Goal: Task Accomplishment & Management: Use online tool/utility

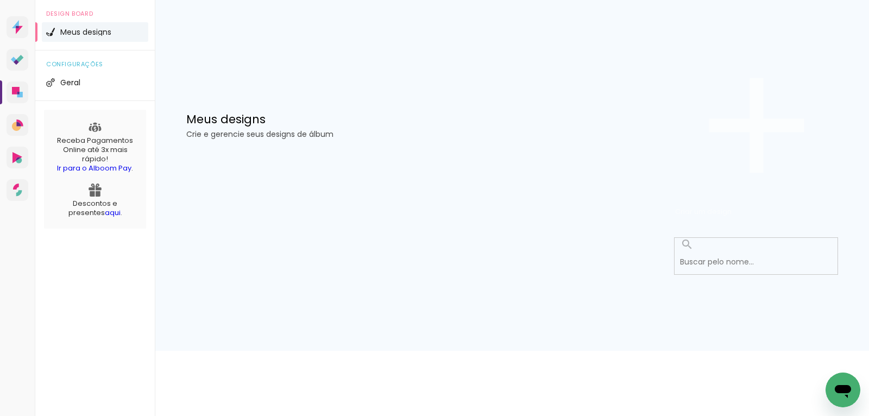
click at [732, 206] on span "Criar um design" at bounding box center [703, 211] width 57 height 10
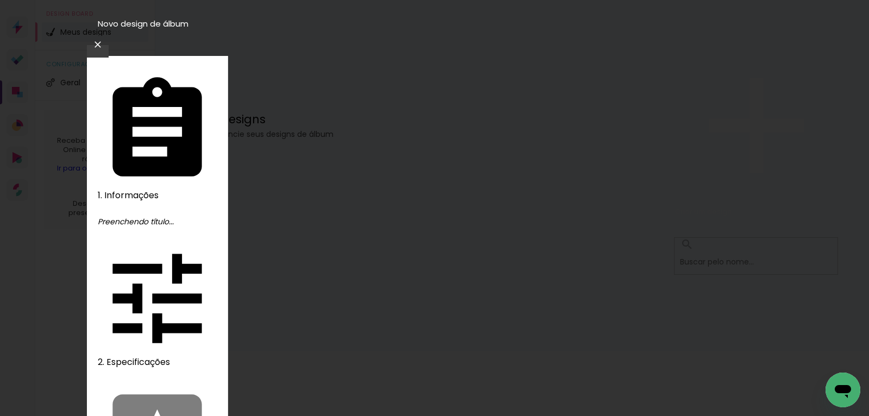
type input "18433"
type paper-input "18433"
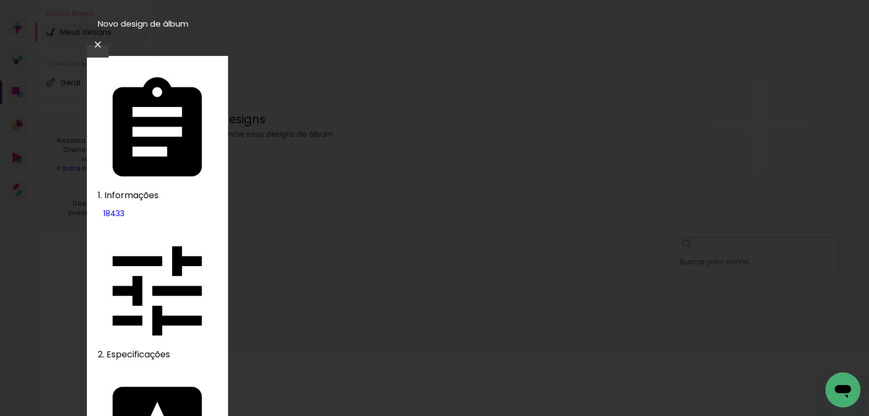
click at [0, 0] on slot "Tamanho Livre" at bounding box center [0, 0] width 0 height 0
click at [0, 0] on slot "Avançar" at bounding box center [0, 0] width 0 height 0
type paper-checkbox "on"
drag, startPoint x: 243, startPoint y: 303, endPoint x: 260, endPoint y: 314, distance: 19.6
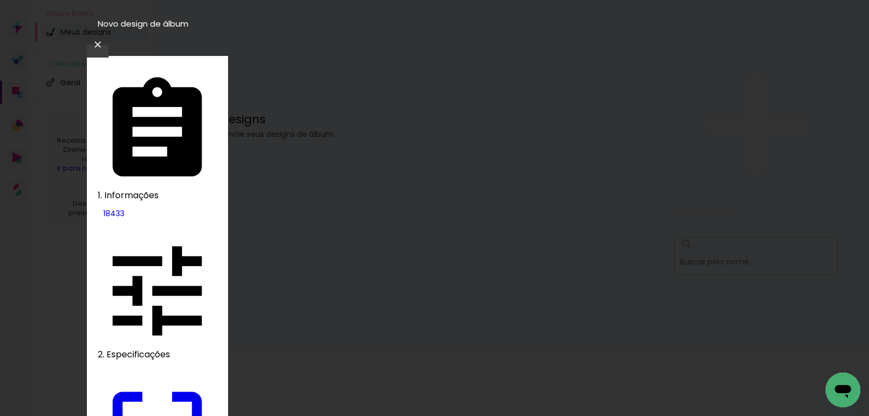
type input "22"
type paper-input "22"
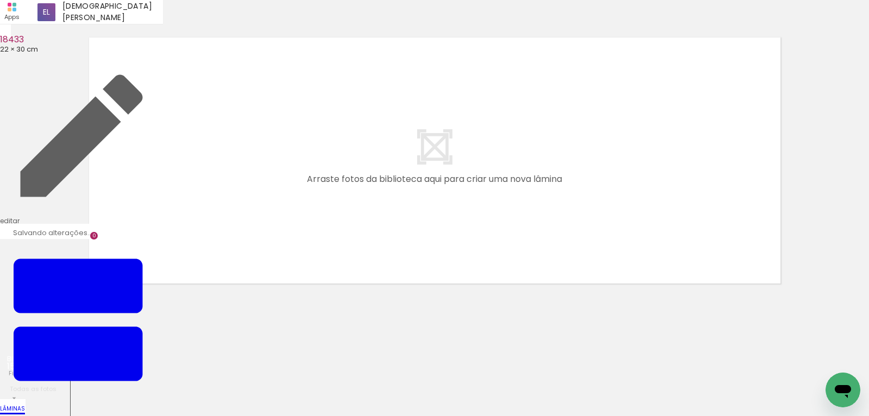
scroll to position [0, 2150]
click at [629, 149] on quentale-layouter at bounding box center [435, 161] width 704 height 258
click at [829, 208] on div at bounding box center [434, 147] width 869 height 286
click at [666, 216] on quentale-layouter at bounding box center [435, 161] width 704 height 258
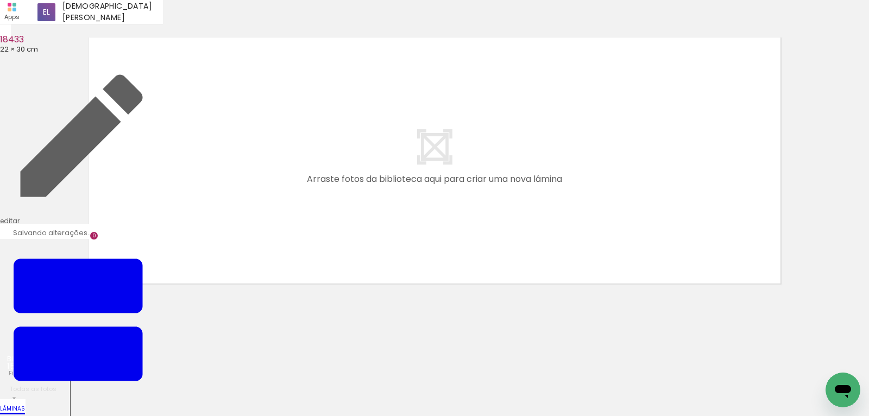
click at [275, 254] on quentale-layouter at bounding box center [435, 161] width 704 height 258
drag, startPoint x: 438, startPoint y: 330, endPoint x: 539, endPoint y: 198, distance: 166.7
click at [539, 198] on quentale-workspace at bounding box center [434, 208] width 869 height 416
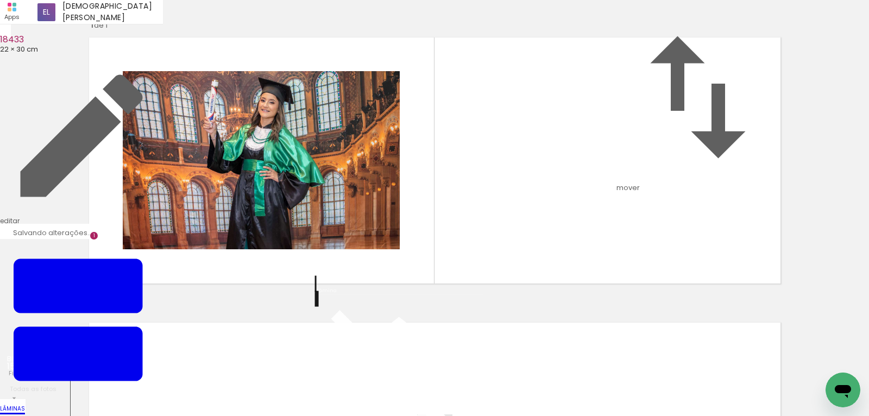
scroll to position [319, 0]
drag, startPoint x: 182, startPoint y: 343, endPoint x: 191, endPoint y: 254, distance: 89.5
click at [189, 252] on quentale-workspace at bounding box center [434, 208] width 869 height 416
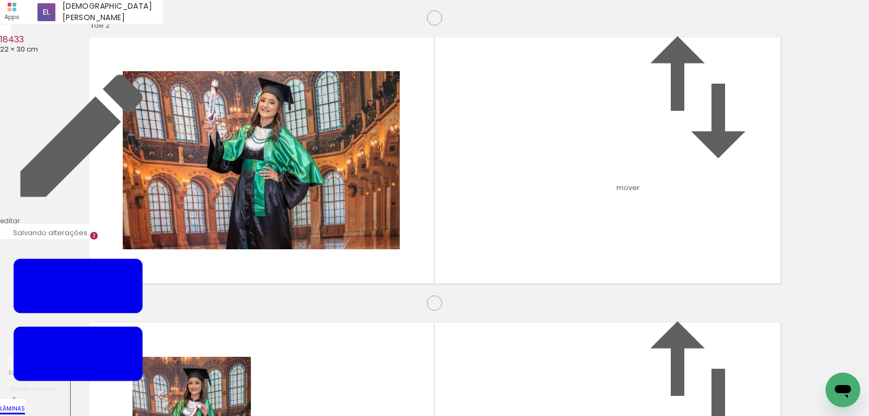
scroll to position [299, 0]
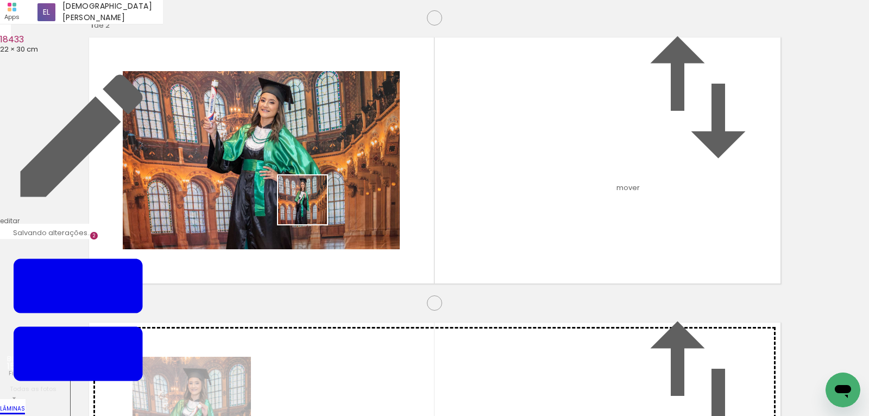
drag, startPoint x: 242, startPoint y: 347, endPoint x: 313, endPoint y: 191, distance: 171.2
click at [313, 191] on quentale-workspace at bounding box center [434, 208] width 869 height 416
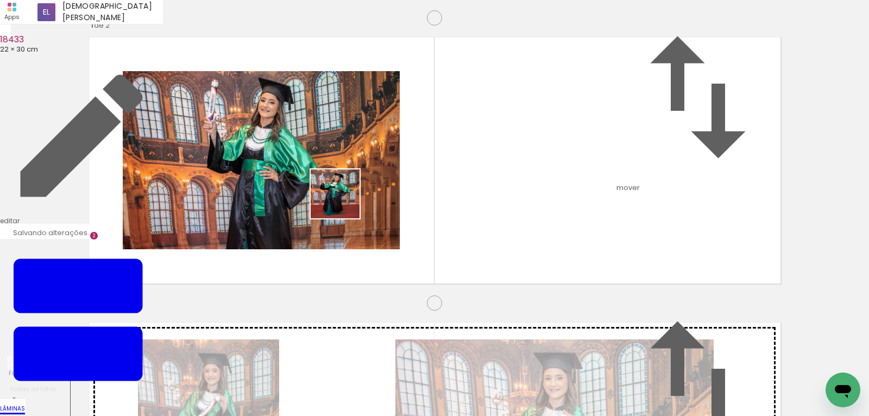
drag, startPoint x: 343, startPoint y: 202, endPoint x: 337, endPoint y: 186, distance: 16.9
click at [337, 186] on quentale-workspace at bounding box center [434, 208] width 869 height 416
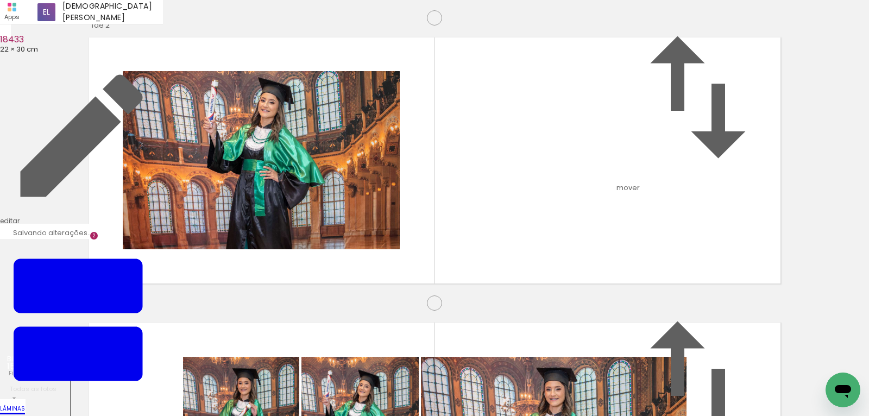
scroll to position [605, 0]
drag, startPoint x: 542, startPoint y: 380, endPoint x: 397, endPoint y: 217, distance: 217.4
click at [394, 217] on quentale-workspace at bounding box center [434, 208] width 869 height 416
click at [337, 225] on quentale-workspace at bounding box center [434, 208] width 869 height 416
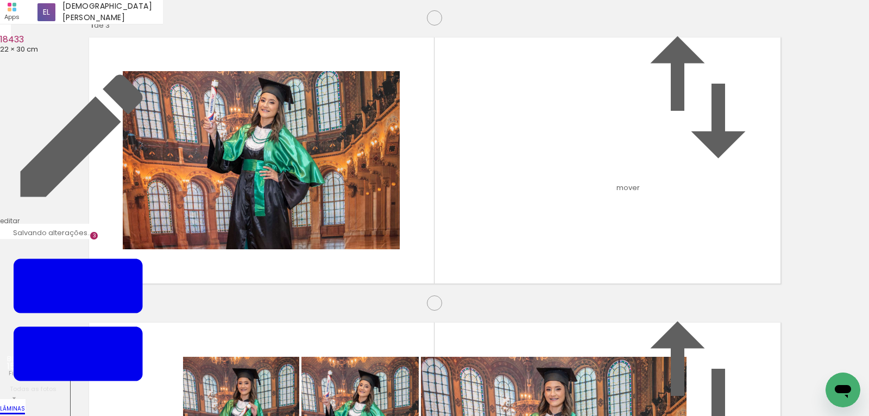
scroll to position [660, 0]
drag, startPoint x: 479, startPoint y: 377, endPoint x: 520, endPoint y: 157, distance: 223.3
click at [520, 157] on quentale-workspace at bounding box center [434, 208] width 869 height 416
drag, startPoint x: 565, startPoint y: 210, endPoint x: 559, endPoint y: 198, distance: 13.1
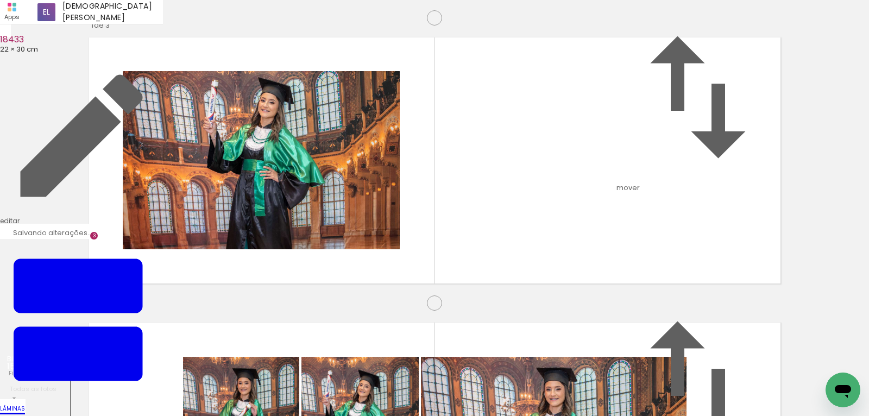
drag, startPoint x: 405, startPoint y: 336, endPoint x: 450, endPoint y: 294, distance: 61.5
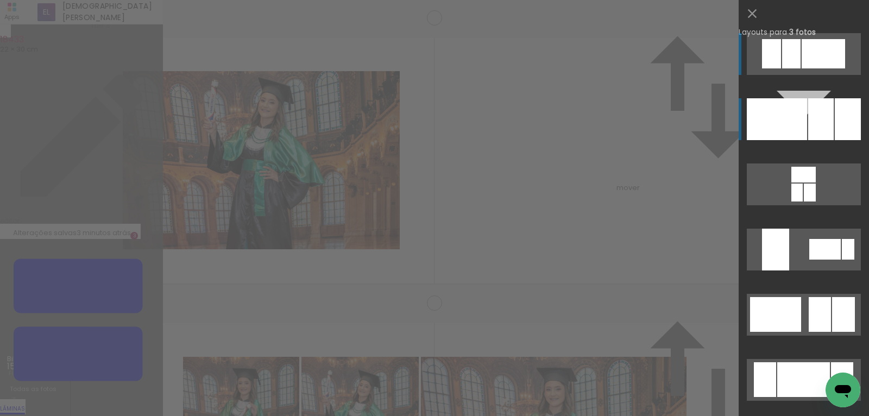
scroll to position [584, 0]
click at [822, 114] on div at bounding box center [821, 119] width 26 height 42
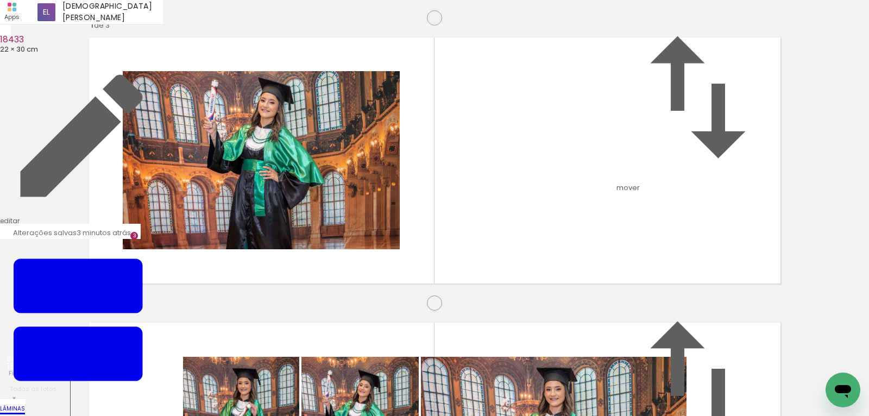
drag, startPoint x: 509, startPoint y: 180, endPoint x: 319, endPoint y: 173, distance: 190.3
click at [0, 0] on slot at bounding box center [0, 0] width 0 height 0
drag, startPoint x: 327, startPoint y: 132, endPoint x: 324, endPoint y: 243, distance: 110.9
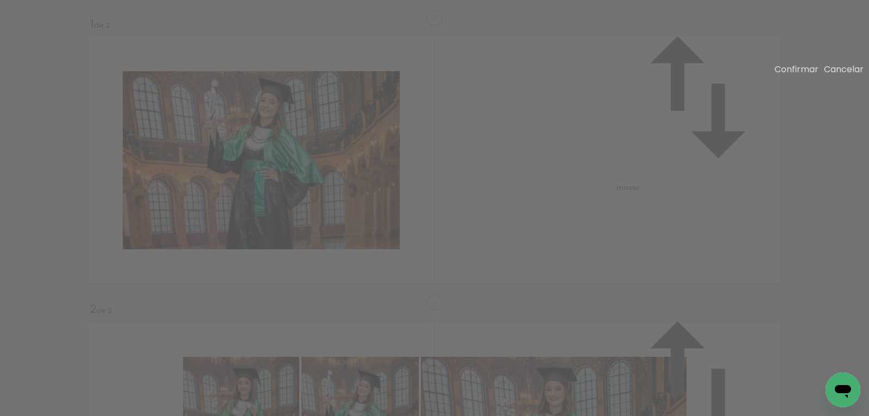
drag, startPoint x: 454, startPoint y: 202, endPoint x: 434, endPoint y: 202, distance: 20.1
drag, startPoint x: 458, startPoint y: 194, endPoint x: 442, endPoint y: 196, distance: 16.4
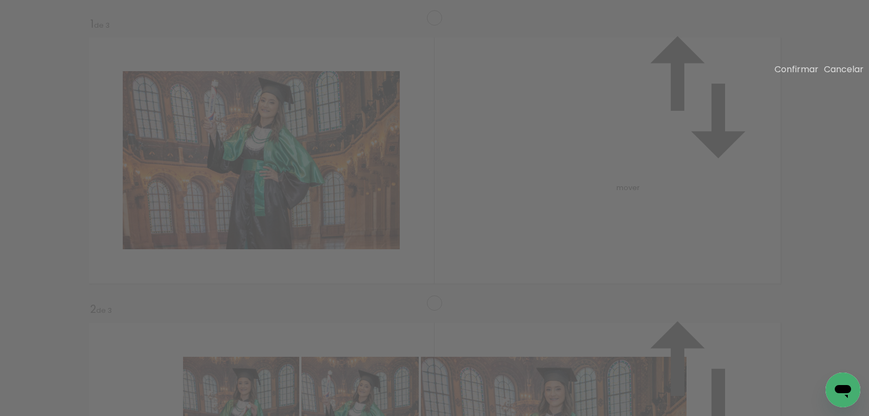
drag, startPoint x: 469, startPoint y: 203, endPoint x: 452, endPoint y: 203, distance: 16.9
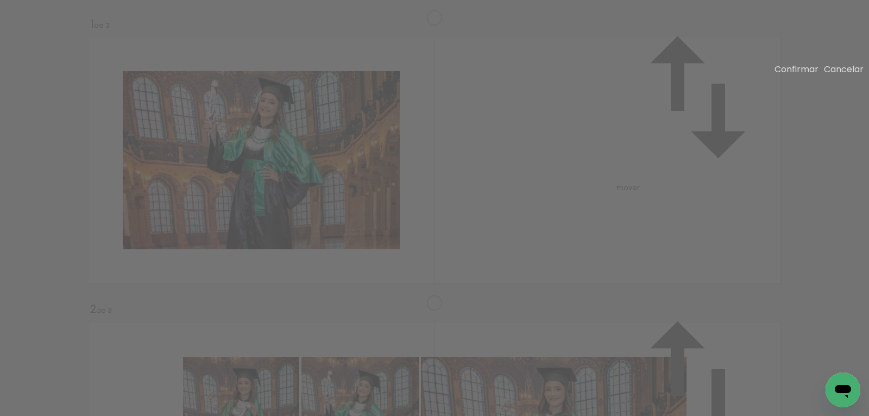
drag, startPoint x: 792, startPoint y: 74, endPoint x: 800, endPoint y: 113, distance: 39.4
click at [793, 76] on paper-button "Confirmar" at bounding box center [797, 69] width 44 height 12
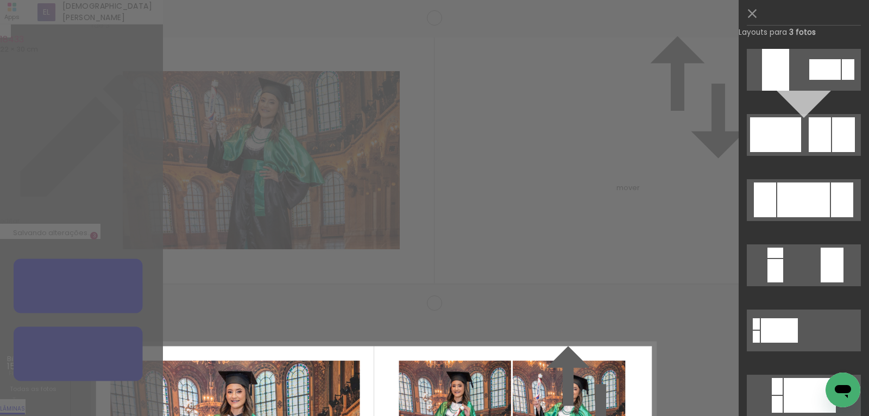
scroll to position [299, 0]
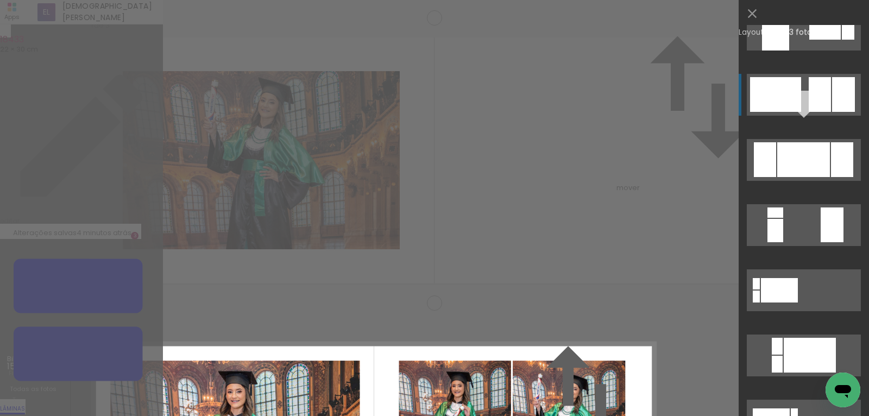
click at [823, 83] on div at bounding box center [820, 94] width 22 height 35
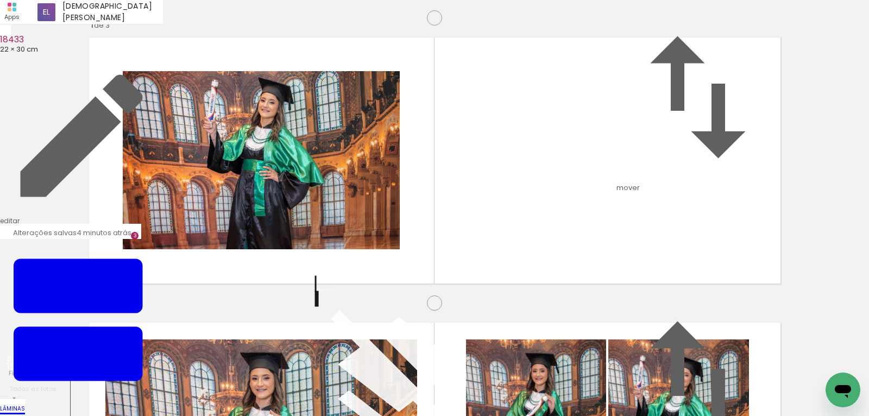
drag, startPoint x: 400, startPoint y: 132, endPoint x: 424, endPoint y: 126, distance: 24.3
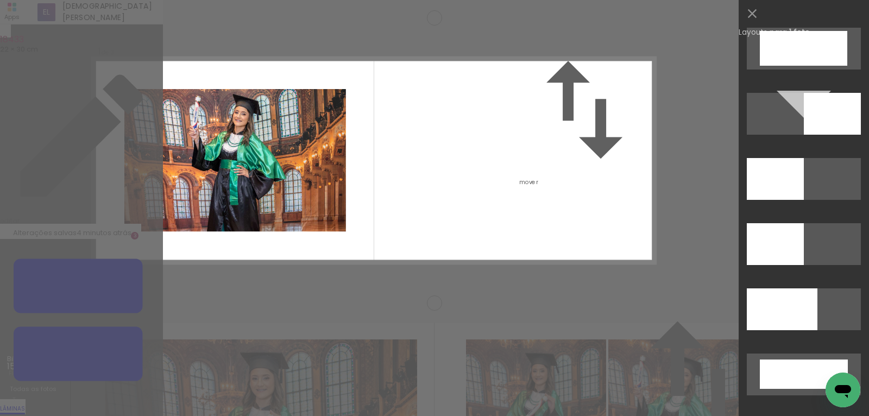
scroll to position [2426, 0]
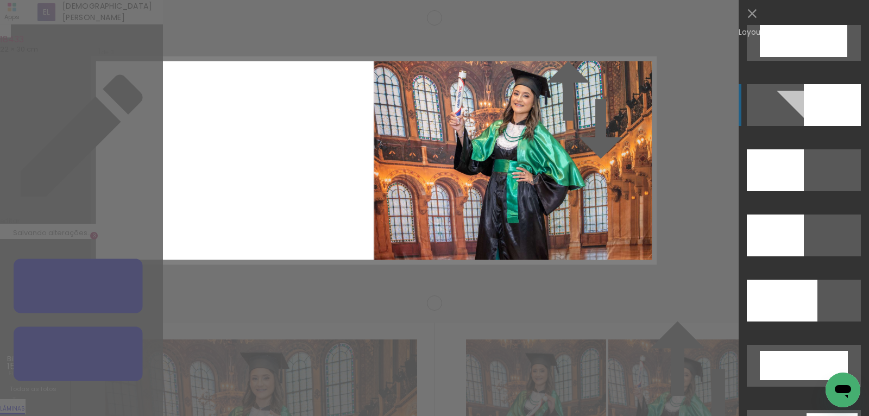
click at [826, 115] on div at bounding box center [832, 105] width 57 height 42
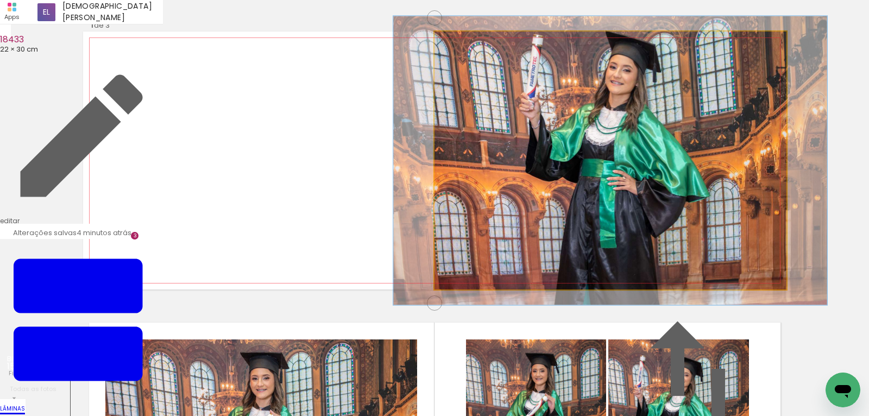
type paper-slider "112"
click at [468, 52] on div at bounding box center [464, 43] width 17 height 17
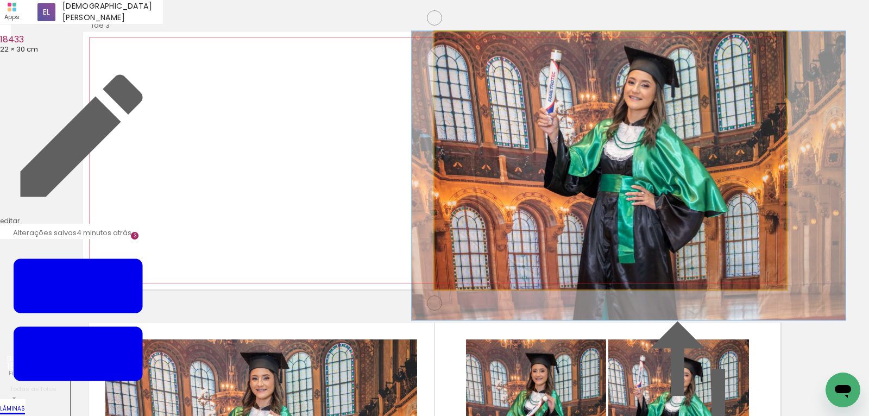
drag, startPoint x: 601, startPoint y: 118, endPoint x: 617, endPoint y: 189, distance: 72.9
click at [617, 189] on album-spread "1 de 3" at bounding box center [435, 161] width 704 height 258
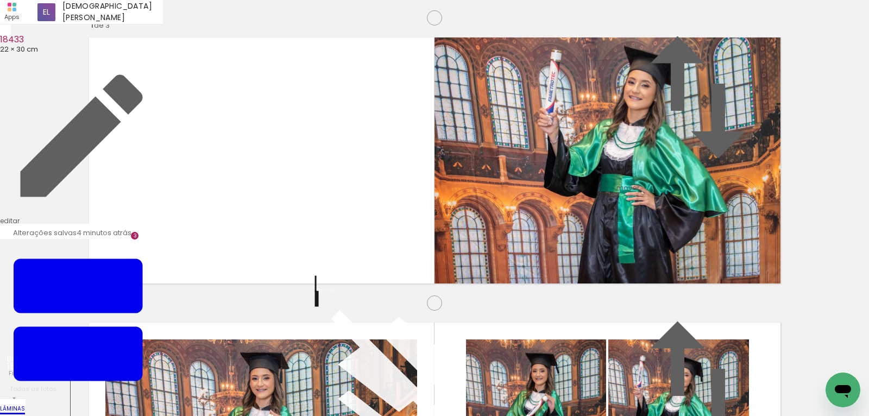
click at [168, 162] on quentale-layouter at bounding box center [435, 161] width 704 height 258
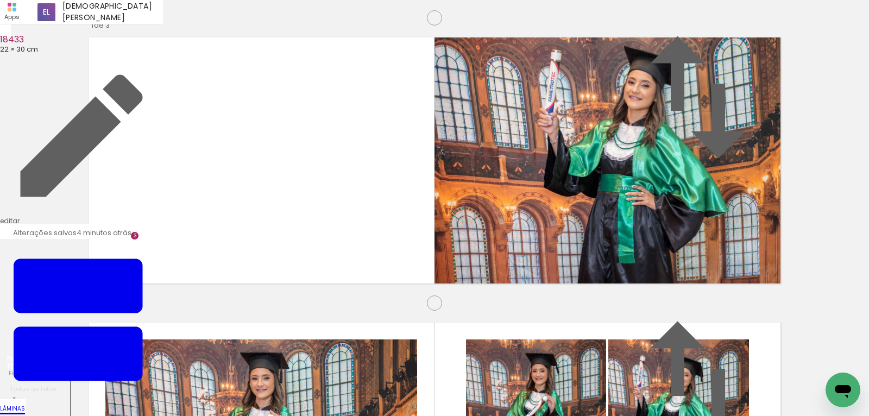
scroll to position [0, 500]
drag, startPoint x: 168, startPoint y: 376, endPoint x: 262, endPoint y: 352, distance: 96.6
click at [208, 261] on quentale-workspace at bounding box center [434, 208] width 869 height 416
drag, startPoint x: 487, startPoint y: 225, endPoint x: 555, endPoint y: 171, distance: 86.5
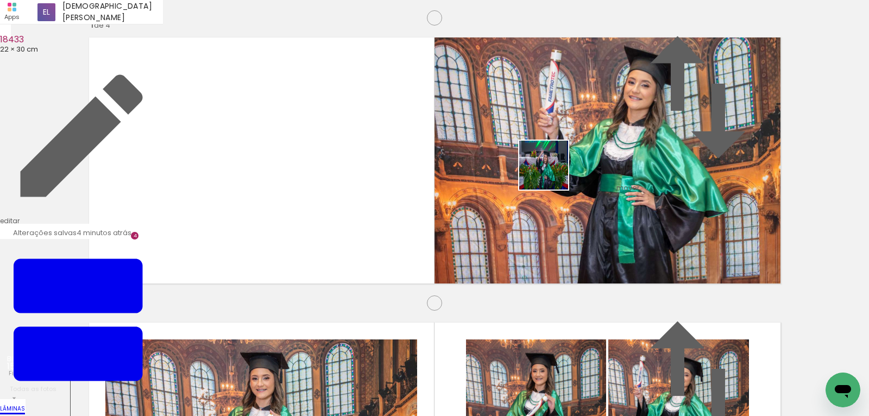
click at [555, 171] on quentale-workspace at bounding box center [434, 208] width 869 height 416
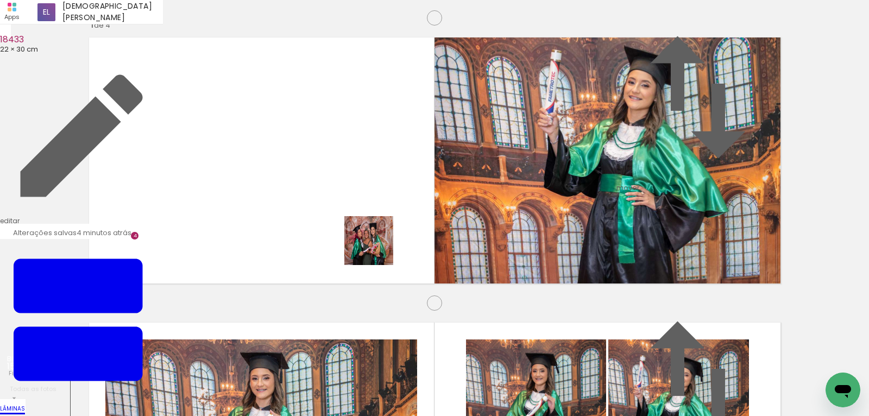
drag, startPoint x: 474, startPoint y: 376, endPoint x: 390, endPoint y: 253, distance: 148.9
click at [377, 248] on quentale-workspace at bounding box center [434, 208] width 869 height 416
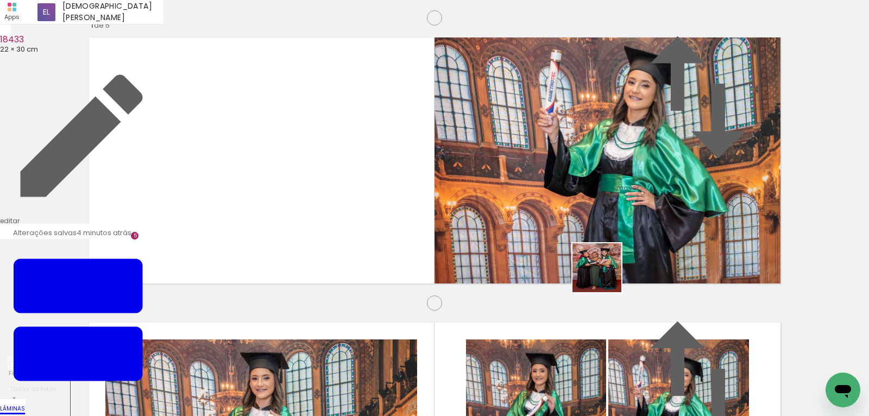
drag, startPoint x: 575, startPoint y: 385, endPoint x: 610, endPoint y: 268, distance: 122.6
click at [610, 268] on quentale-workspace at bounding box center [434, 208] width 869 height 416
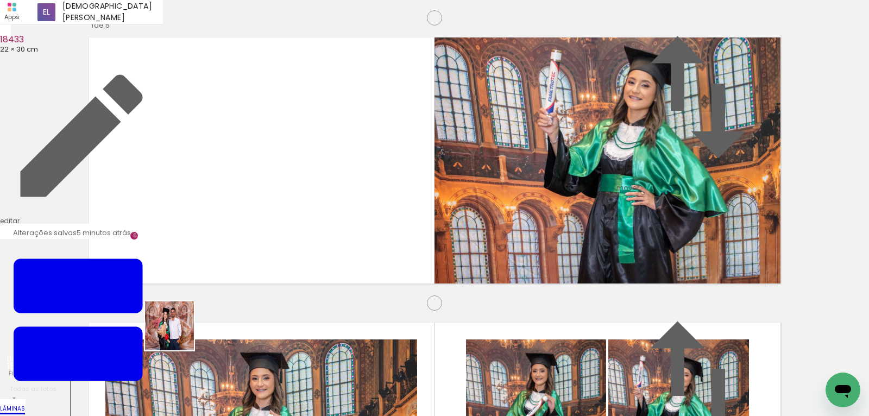
drag, startPoint x: 157, startPoint y: 382, endPoint x: 233, endPoint y: 195, distance: 201.6
click at [231, 194] on quentale-workspace at bounding box center [434, 208] width 869 height 416
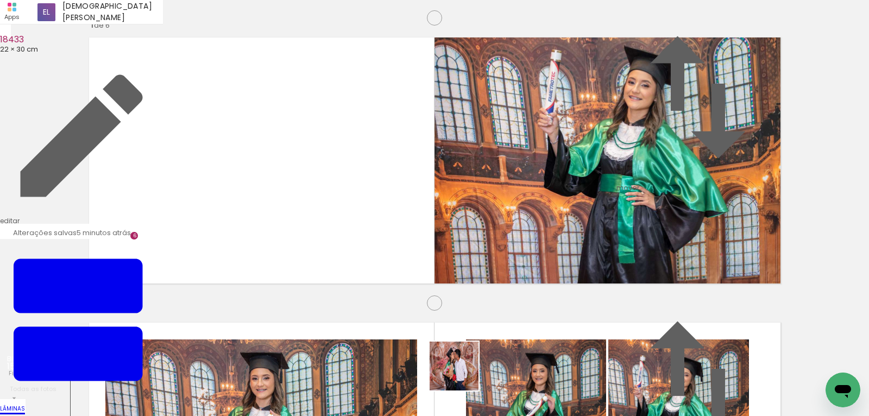
drag, startPoint x: 455, startPoint y: 386, endPoint x: 553, endPoint y: 155, distance: 251.1
click at [553, 155] on quentale-workspace at bounding box center [434, 208] width 869 height 416
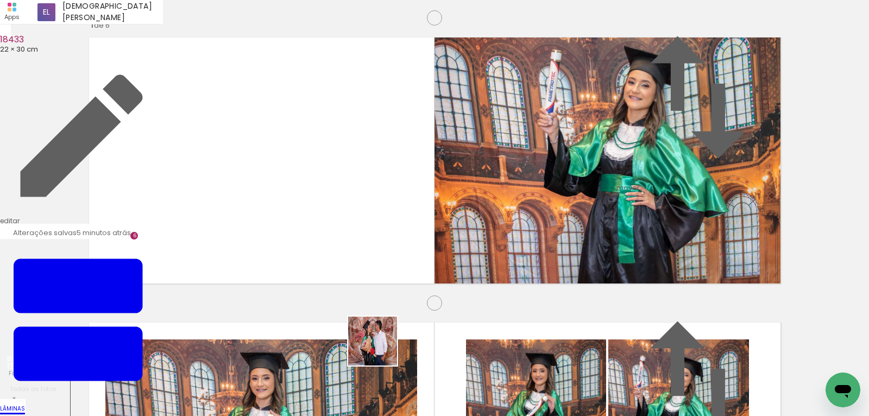
drag, startPoint x: 381, startPoint y: 349, endPoint x: 341, endPoint y: 258, distance: 100.0
click at [387, 181] on quentale-workspace at bounding box center [434, 208] width 869 height 416
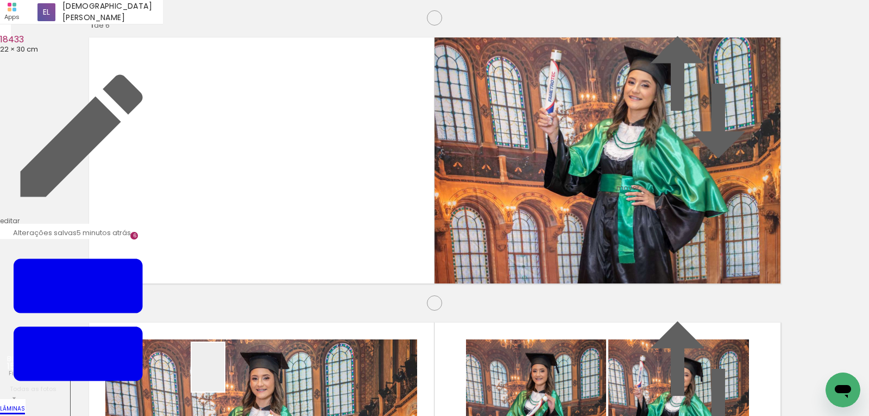
drag, startPoint x: 224, startPoint y: 375, endPoint x: 369, endPoint y: 195, distance: 231.6
click at [369, 195] on quentale-workspace at bounding box center [434, 208] width 869 height 416
drag, startPoint x: 398, startPoint y: 340, endPoint x: 594, endPoint y: 211, distance: 235.1
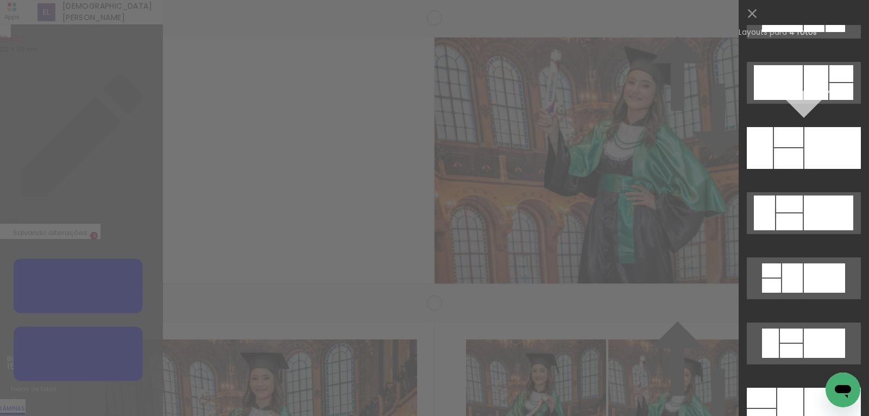
scroll to position [2804, 0]
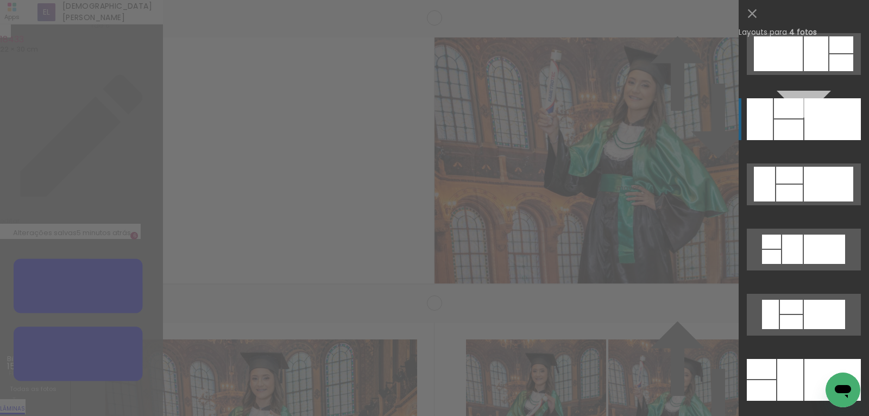
click at [827, 114] on div at bounding box center [833, 119] width 57 height 42
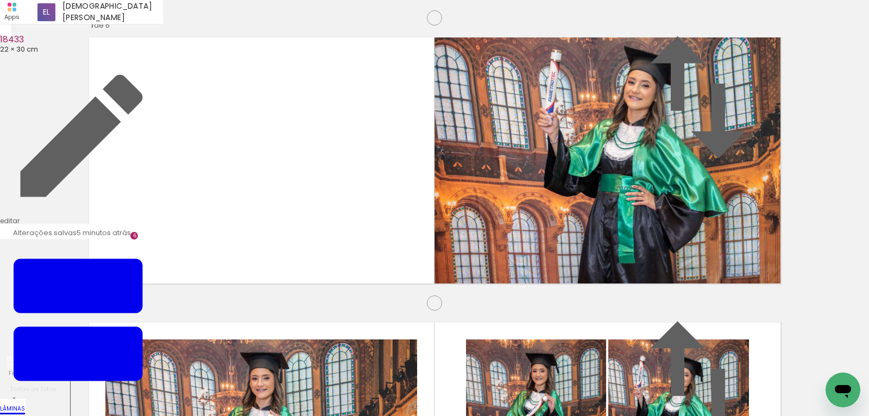
drag, startPoint x: 454, startPoint y: 387, endPoint x: 367, endPoint y: 248, distance: 163.7
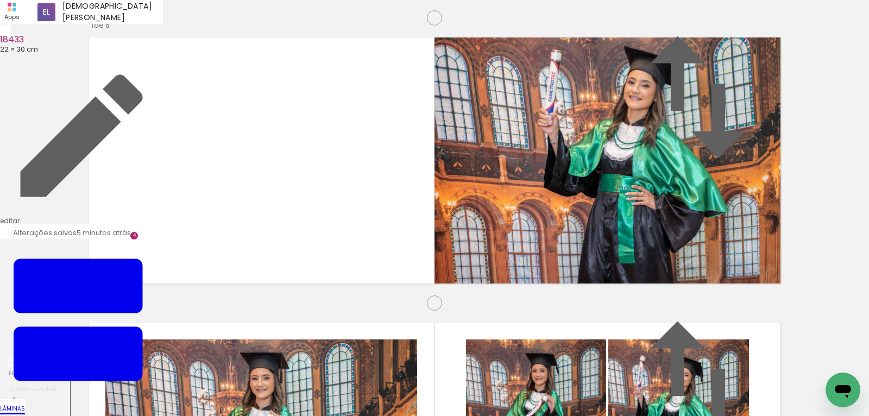
click at [352, 242] on quentale-workspace at bounding box center [434, 208] width 869 height 416
drag, startPoint x: 391, startPoint y: 379, endPoint x: 553, endPoint y: 178, distance: 258.5
click at [553, 178] on quentale-workspace at bounding box center [434, 208] width 869 height 416
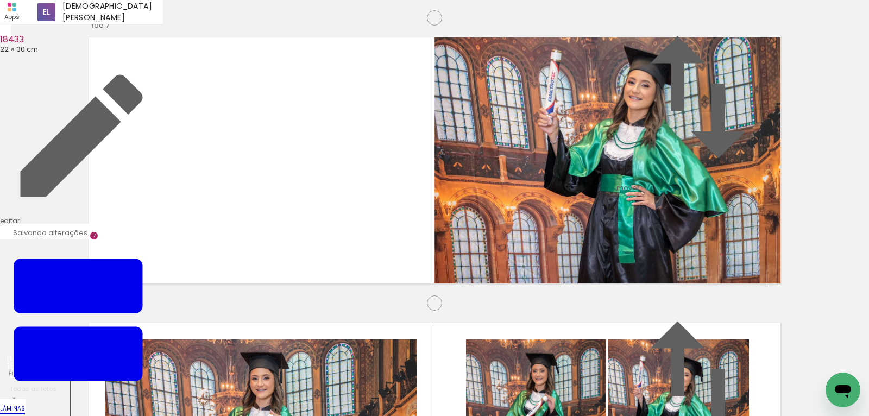
drag, startPoint x: 670, startPoint y: 211, endPoint x: 845, endPoint y: 192, distance: 175.9
drag, startPoint x: 192, startPoint y: 251, endPoint x: 15, endPoint y: 216, distance: 180.6
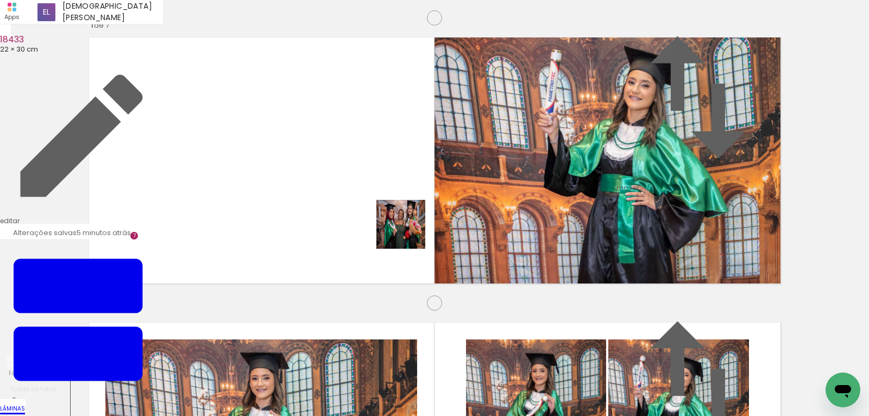
drag, startPoint x: 525, startPoint y: 372, endPoint x: 378, endPoint y: 184, distance: 238.8
click at [378, 184] on quentale-workspace at bounding box center [434, 208] width 869 height 416
drag, startPoint x: 265, startPoint y: 264, endPoint x: 40, endPoint y: 215, distance: 230.7
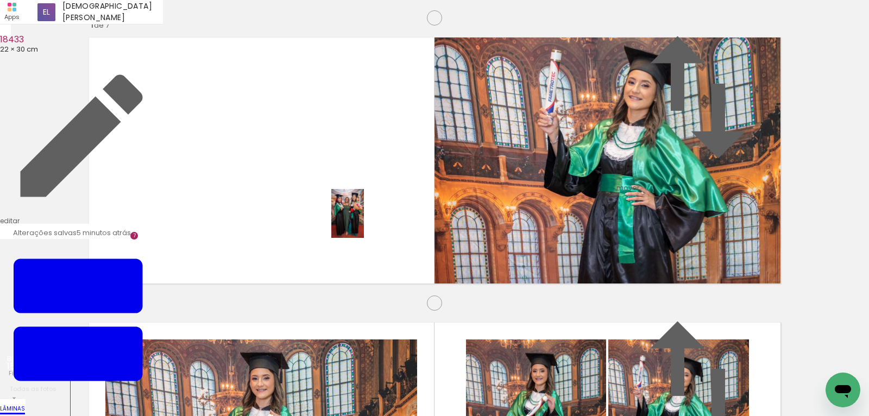
drag, startPoint x: 412, startPoint y: 349, endPoint x: 364, endPoint y: 222, distance: 136.3
click at [364, 222] on quentale-workspace at bounding box center [434, 208] width 869 height 416
drag, startPoint x: 413, startPoint y: 384, endPoint x: 444, endPoint y: 290, distance: 98.4
click at [355, 185] on quentale-workspace at bounding box center [434, 208] width 869 height 416
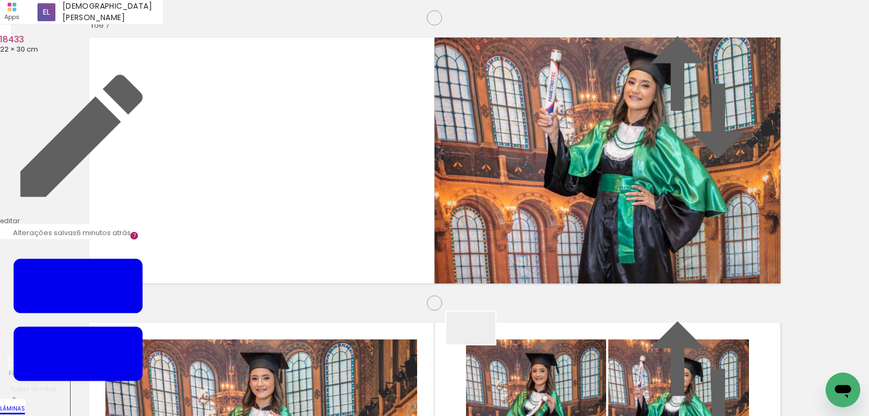
drag, startPoint x: 479, startPoint y: 344, endPoint x: 509, endPoint y: 193, distance: 154.0
click at [509, 193] on quentale-workspace at bounding box center [434, 208] width 869 height 416
drag, startPoint x: 586, startPoint y: 382, endPoint x: 587, endPoint y: 284, distance: 97.8
click at [587, 284] on quentale-workspace at bounding box center [434, 208] width 869 height 416
drag, startPoint x: 341, startPoint y: 382, endPoint x: 497, endPoint y: 217, distance: 226.8
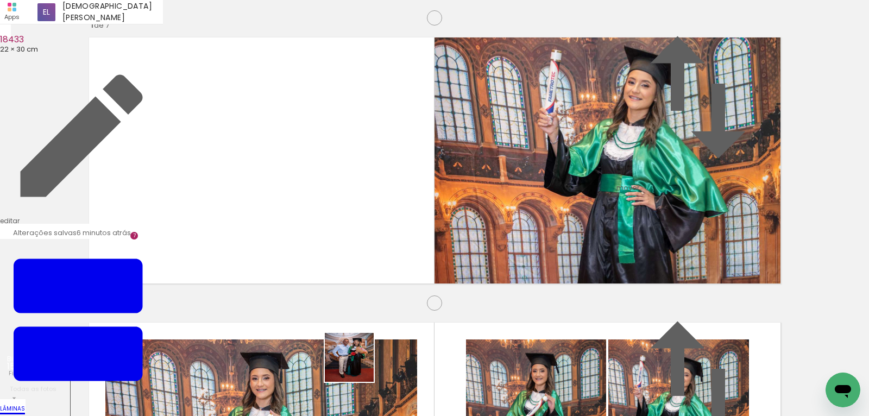
click at [497, 217] on quentale-workspace at bounding box center [434, 208] width 869 height 416
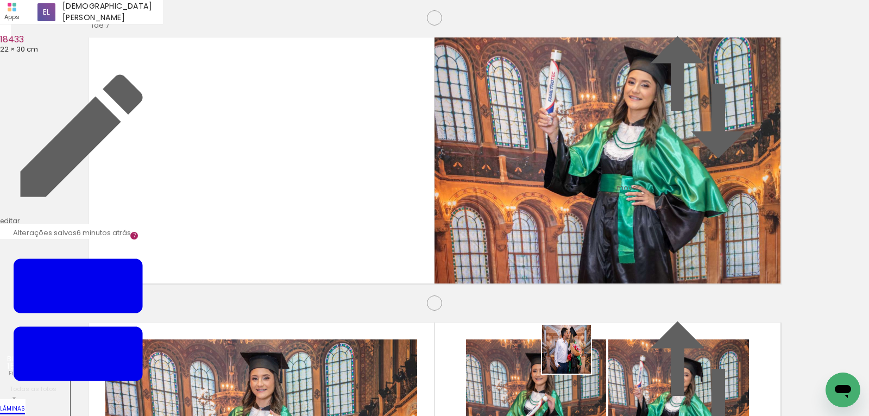
drag, startPoint x: 573, startPoint y: 367, endPoint x: 632, endPoint y: 151, distance: 223.7
click at [632, 151] on quentale-workspace at bounding box center [434, 208] width 869 height 416
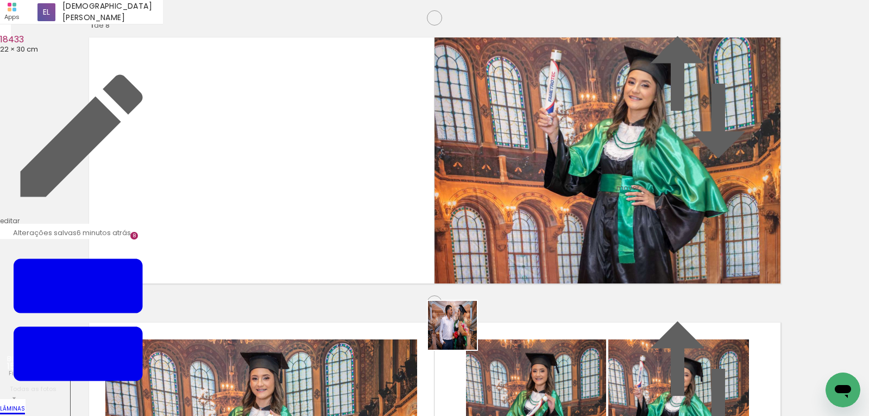
drag, startPoint x: 461, startPoint y: 334, endPoint x: 369, endPoint y: 361, distance: 95.9
click at [506, 164] on quentale-workspace at bounding box center [434, 208] width 869 height 416
drag, startPoint x: 316, startPoint y: 388, endPoint x: 292, endPoint y: 330, distance: 62.7
click at [324, 187] on quentale-workspace at bounding box center [434, 208] width 869 height 416
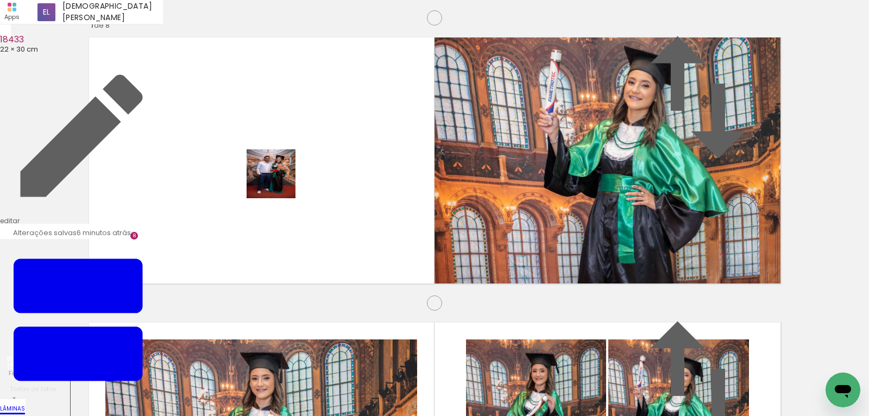
drag, startPoint x: 279, startPoint y: 182, endPoint x: 315, endPoint y: 167, distance: 38.7
click at [278, 163] on quentale-workspace at bounding box center [434, 208] width 869 height 416
drag, startPoint x: 162, startPoint y: 382, endPoint x: 270, endPoint y: 349, distance: 113.1
click at [196, 246] on quentale-workspace at bounding box center [434, 208] width 869 height 416
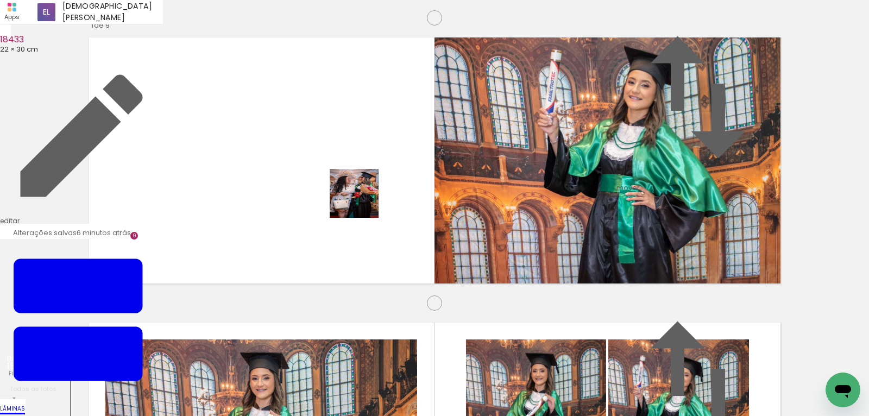
drag, startPoint x: 308, startPoint y: 344, endPoint x: 483, endPoint y: 214, distance: 218.6
click at [363, 196] on quentale-workspace at bounding box center [434, 208] width 869 height 416
click at [583, 186] on quentale-workspace at bounding box center [434, 208] width 869 height 416
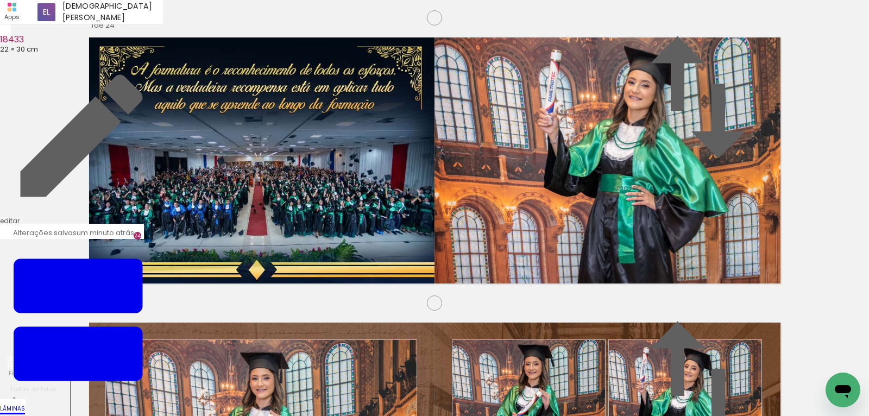
scroll to position [0, 8597]
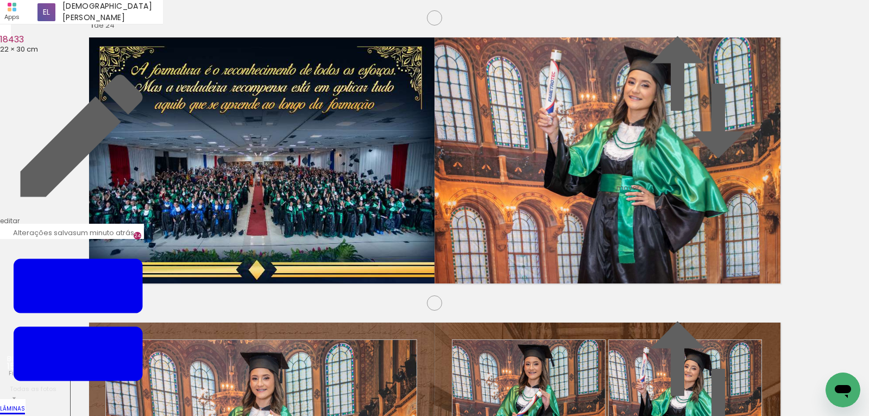
scroll to position [1440, 0]
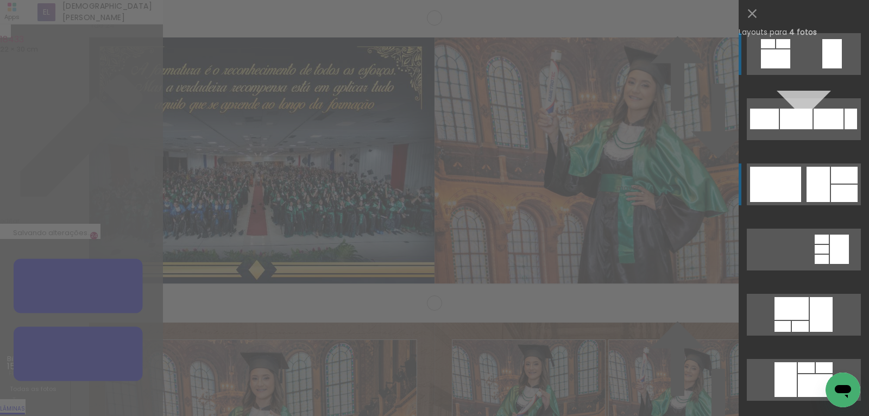
click at [833, 167] on quentale-layouter at bounding box center [804, 185] width 114 height 42
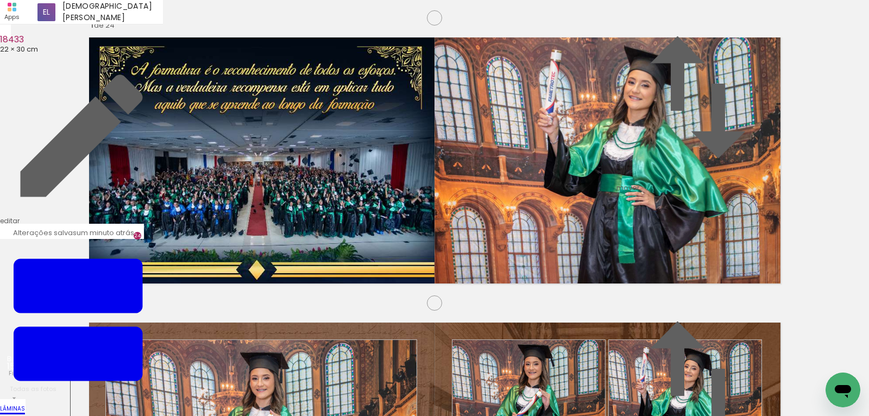
drag, startPoint x: 529, startPoint y: 312, endPoint x: 507, endPoint y: 335, distance: 31.5
click at [507, 335] on quentale-workspace at bounding box center [434, 208] width 869 height 416
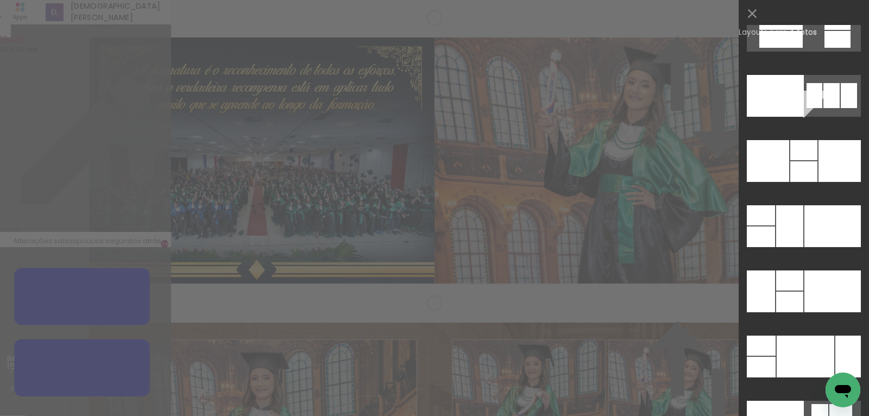
scroll to position [21739, 0]
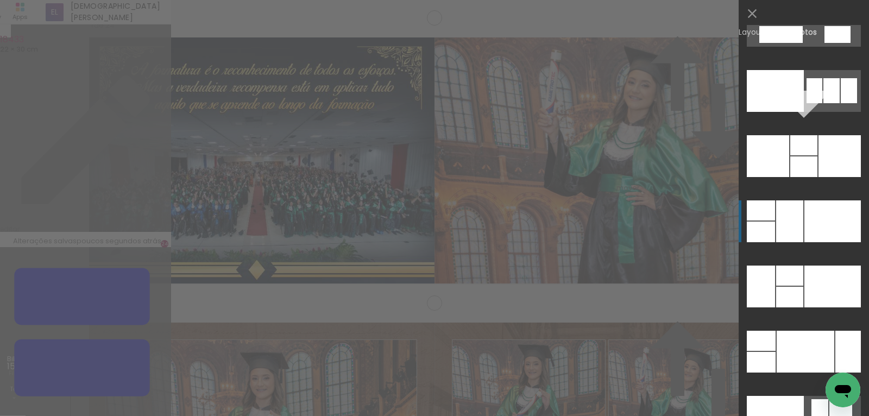
click at [810, 212] on div at bounding box center [833, 221] width 57 height 42
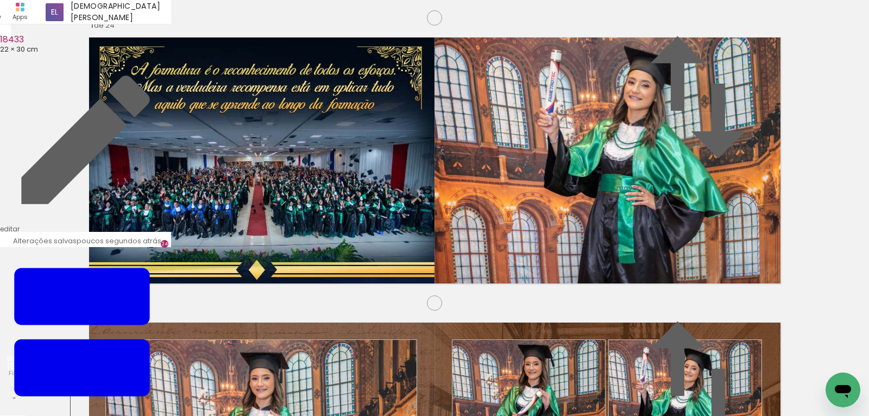
drag, startPoint x: 193, startPoint y: 256, endPoint x: 195, endPoint y: 286, distance: 29.4
drag, startPoint x: 189, startPoint y: 240, endPoint x: 373, endPoint y: 197, distance: 189.1
click at [0, 0] on slot at bounding box center [0, 0] width 0 height 0
drag, startPoint x: 218, startPoint y: 124, endPoint x: 218, endPoint y: 141, distance: 17.4
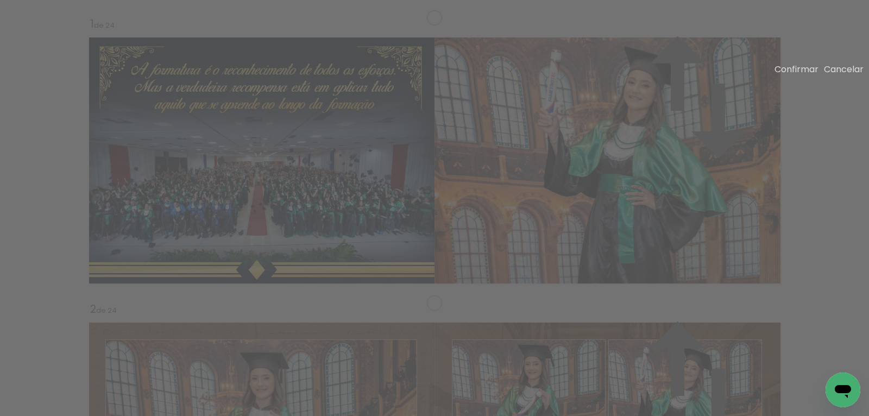
click at [793, 72] on paper-button "Confirmar" at bounding box center [797, 69] width 44 height 12
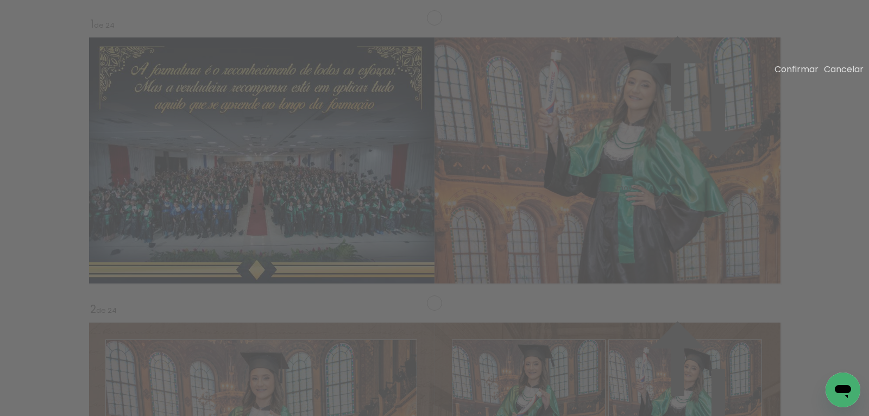
click at [795, 68] on paper-button "Confirmar" at bounding box center [797, 69] width 44 height 12
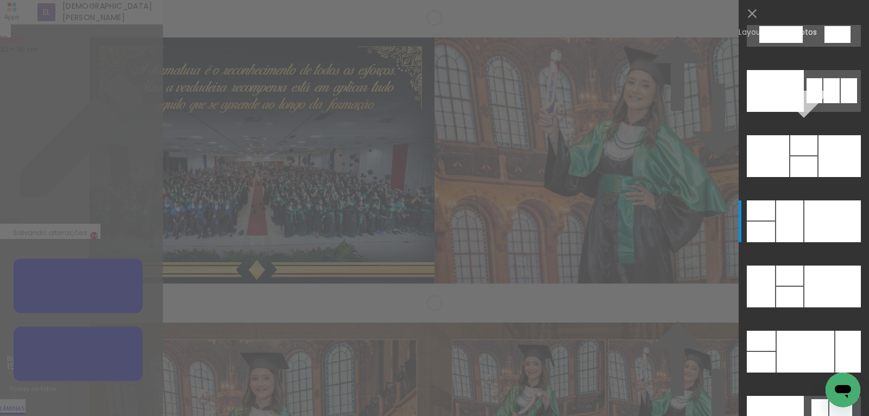
scroll to position [21907, 0]
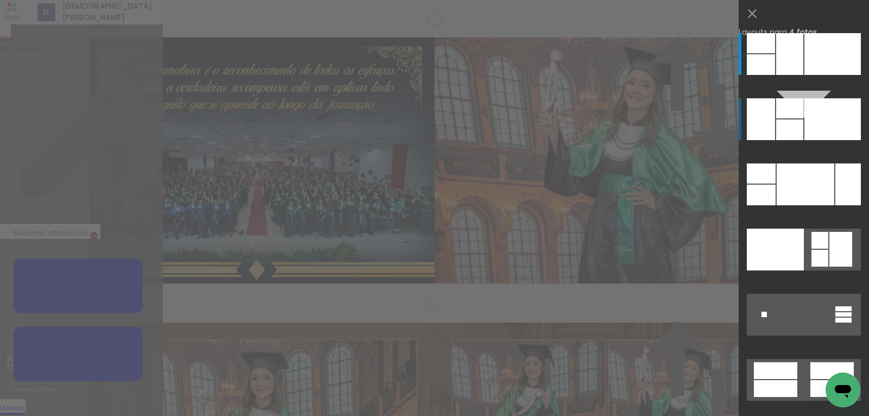
click at [811, 118] on div at bounding box center [833, 119] width 57 height 42
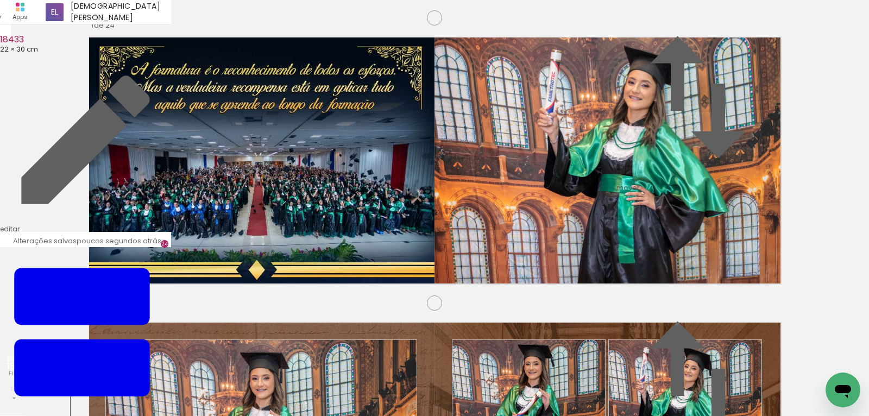
drag, startPoint x: 165, startPoint y: 204, endPoint x: 321, endPoint y: 255, distance: 163.9
click at [0, 0] on slot at bounding box center [0, 0] width 0 height 0
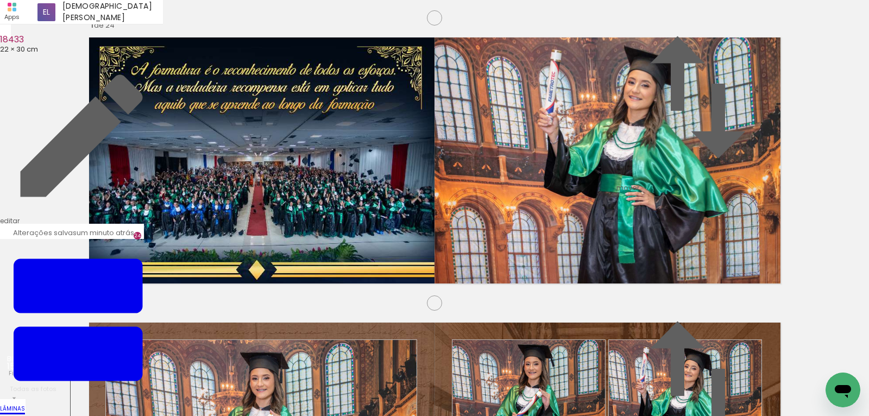
drag, startPoint x: 366, startPoint y: 258, endPoint x: 661, endPoint y: 181, distance: 304.7
click at [0, 0] on slot at bounding box center [0, 0] width 0 height 0
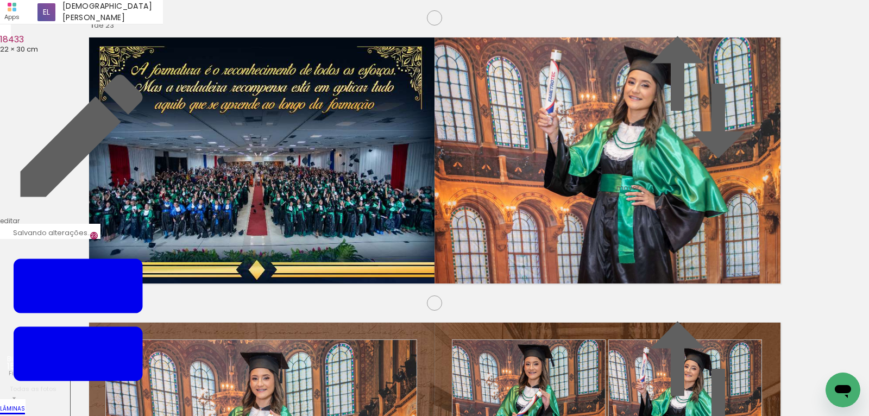
drag, startPoint x: 235, startPoint y: 377, endPoint x: 488, endPoint y: 338, distance: 255.5
click at [488, 338] on quentale-workspace at bounding box center [434, 208] width 869 height 416
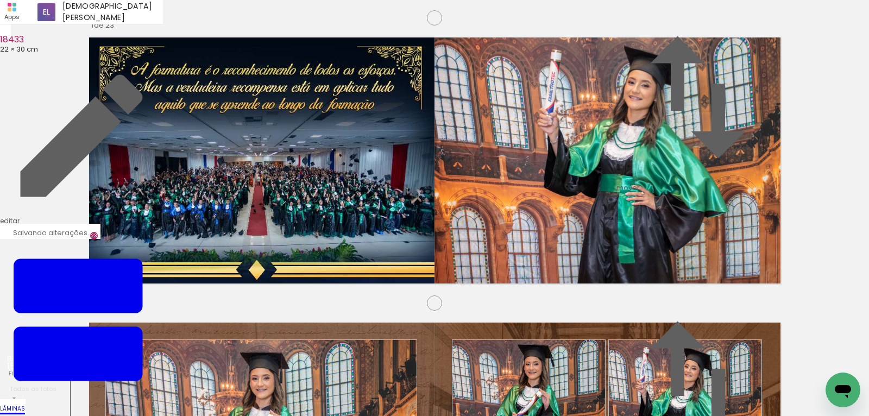
drag, startPoint x: 295, startPoint y: 106, endPoint x: 322, endPoint y: 113, distance: 27.9
type paper-slider "178"
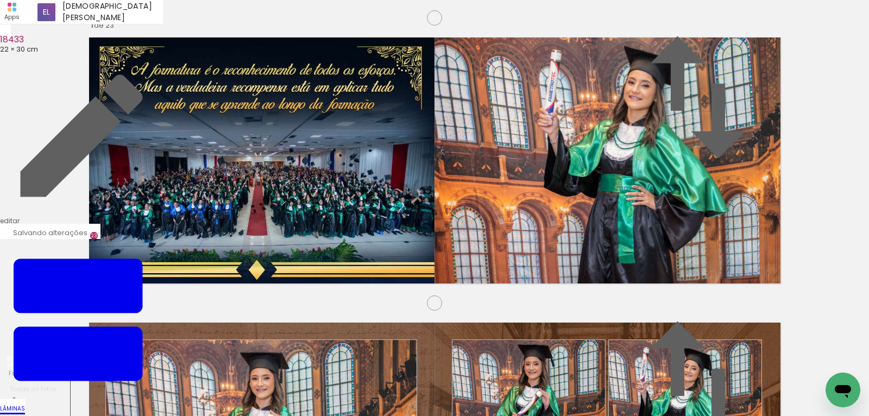
drag, startPoint x: 354, startPoint y: 141, endPoint x: 353, endPoint y: 209, distance: 67.4
drag, startPoint x: 355, startPoint y: 172, endPoint x: 348, endPoint y: 168, distance: 7.8
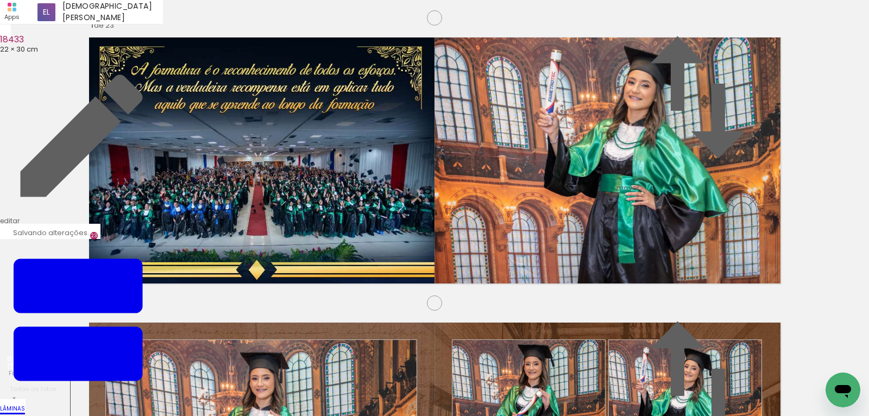
scroll to position [3730, 0]
drag, startPoint x: 368, startPoint y: 333, endPoint x: 512, endPoint y: 331, distance: 144.5
click at [512, 331] on quentale-workspace at bounding box center [434, 208] width 869 height 416
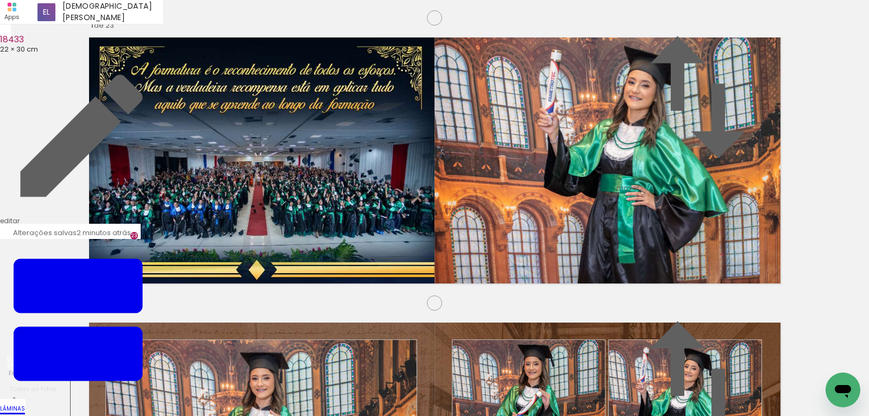
scroll to position [4023, 0]
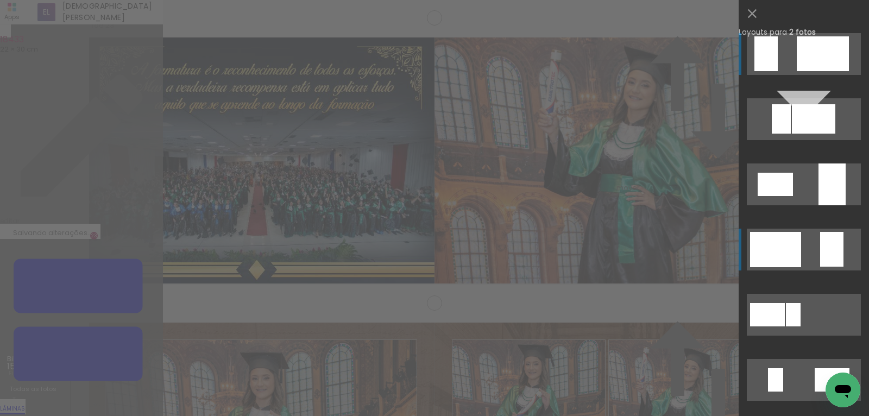
scroll to position [4007, 0]
click at [819, 250] on quentale-layouter at bounding box center [804, 250] width 114 height 42
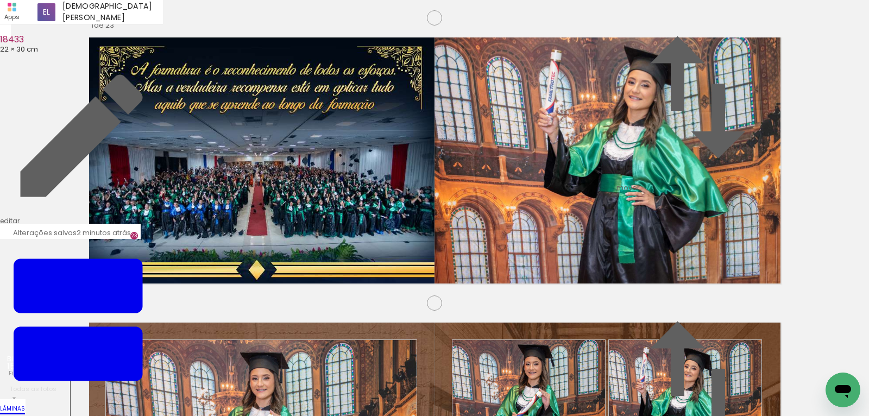
drag, startPoint x: 586, startPoint y: 151, endPoint x: 563, endPoint y: 134, distance: 27.9
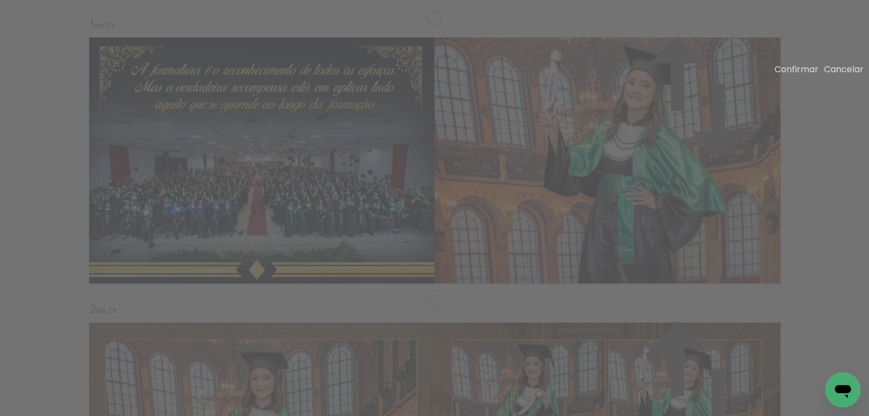
drag, startPoint x: 540, startPoint y: 93, endPoint x: 501, endPoint y: 80, distance: 40.9
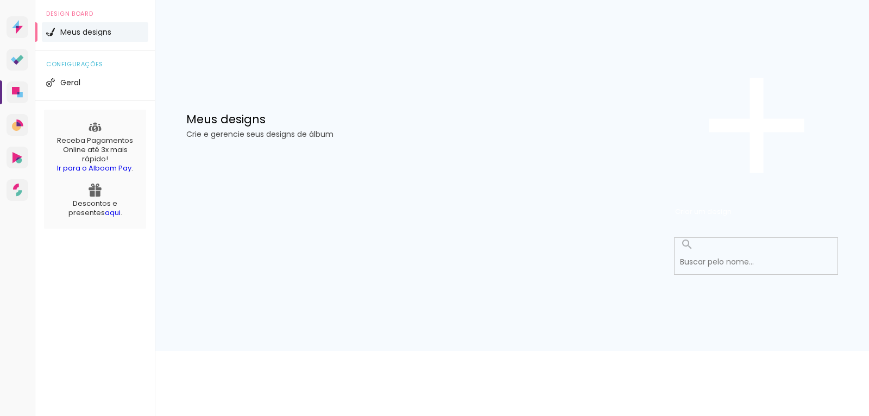
click at [633, 216] on div "Prosite Website + Landing pages Proof Sistema de seleção e venda de fotos Desig…" at bounding box center [434, 175] width 869 height 351
click at [659, 227] on div at bounding box center [512, 289] width 706 height 124
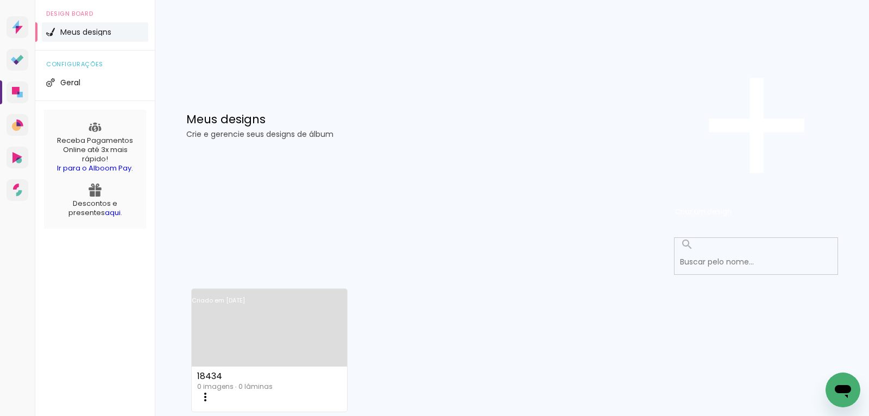
scroll to position [81, 0]
